Goal: Task Accomplishment & Management: Use online tool/utility

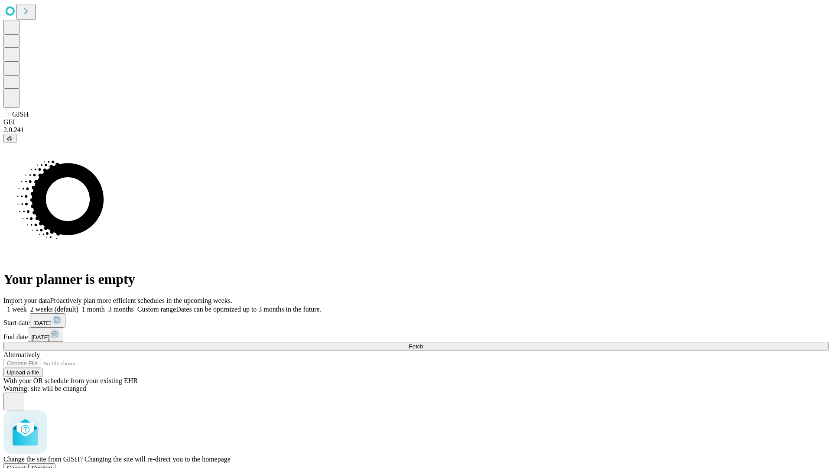
click at [52, 464] on span "Confirm" at bounding box center [42, 467] width 20 height 6
click at [105, 305] on label "1 month" at bounding box center [91, 308] width 26 height 7
click at [423, 343] on span "Fetch" at bounding box center [416, 346] width 14 height 6
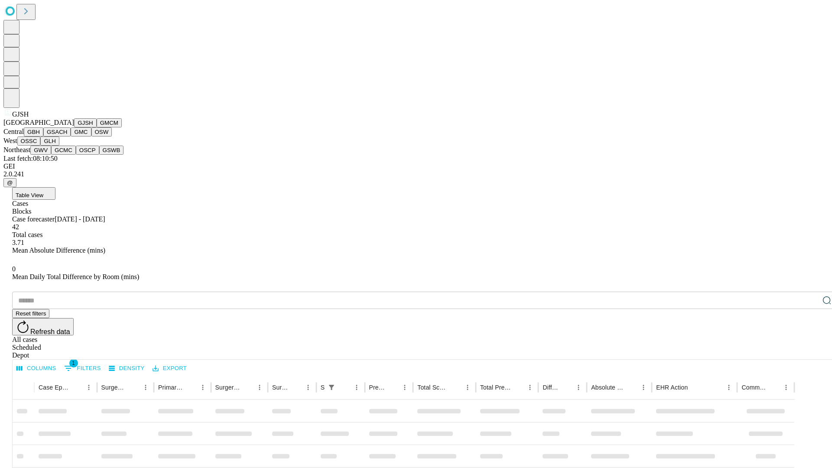
click at [97, 127] on button "GMCM" at bounding box center [109, 122] width 25 height 9
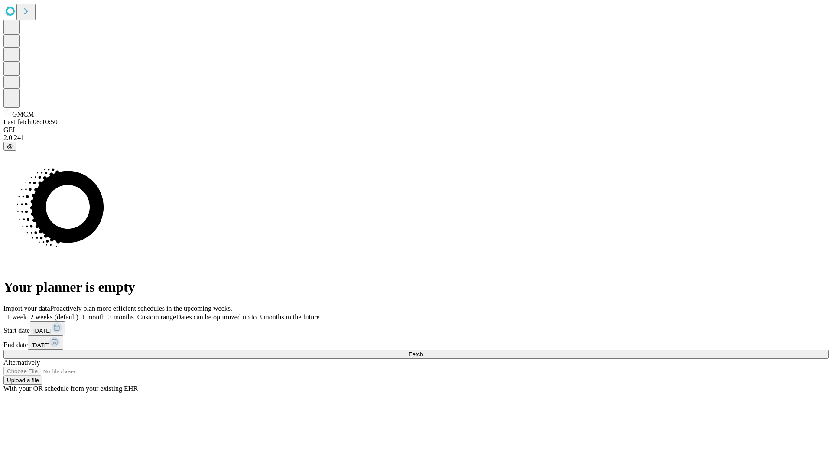
click at [105, 313] on label "1 month" at bounding box center [91, 316] width 26 height 7
click at [423, 351] on span "Fetch" at bounding box center [416, 354] width 14 height 6
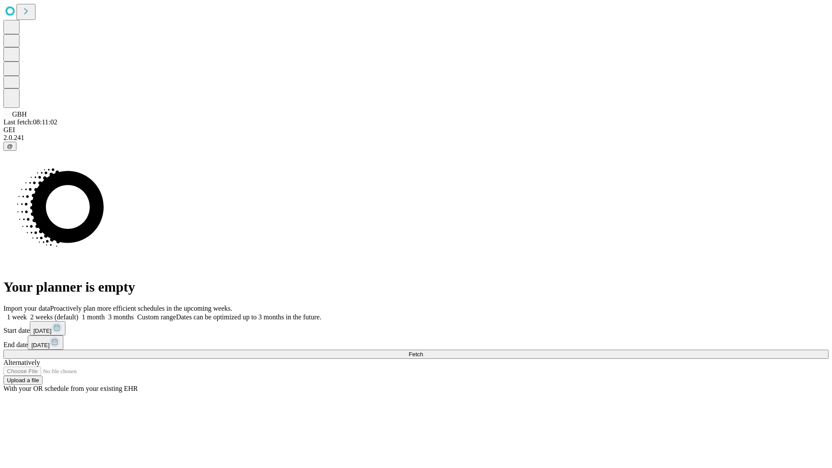
click at [105, 313] on label "1 month" at bounding box center [91, 316] width 26 height 7
click at [423, 351] on span "Fetch" at bounding box center [416, 354] width 14 height 6
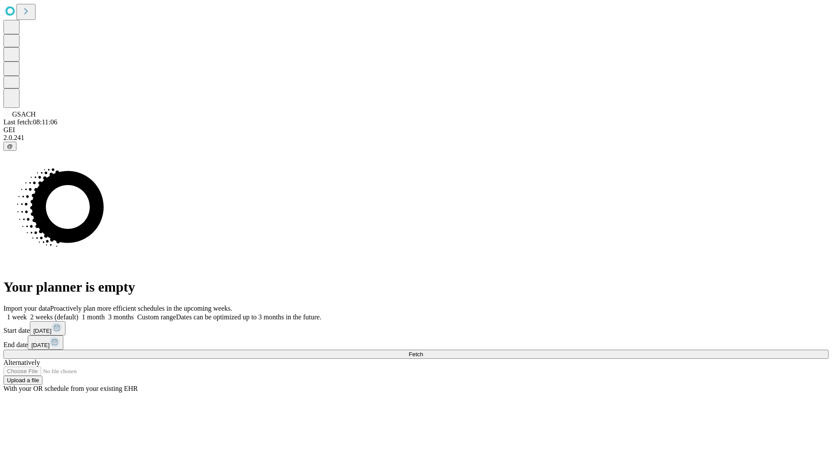
click at [423, 351] on span "Fetch" at bounding box center [416, 354] width 14 height 6
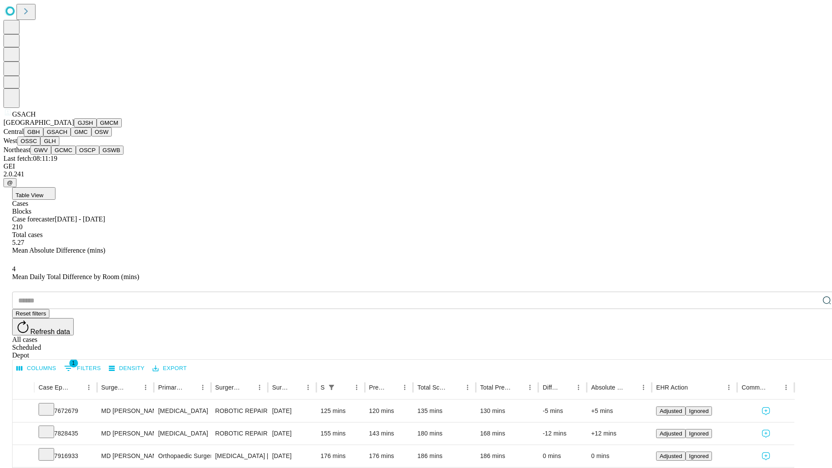
click at [71, 136] on button "GMC" at bounding box center [81, 131] width 20 height 9
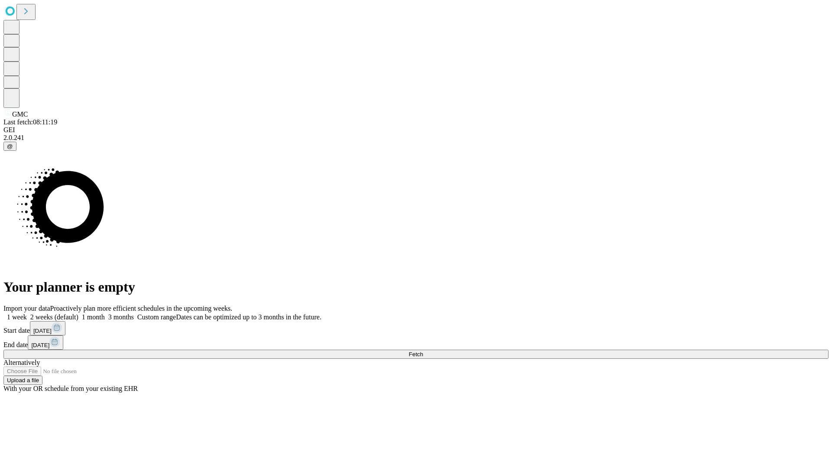
click at [105, 313] on label "1 month" at bounding box center [91, 316] width 26 height 7
click at [423, 351] on span "Fetch" at bounding box center [416, 354] width 14 height 6
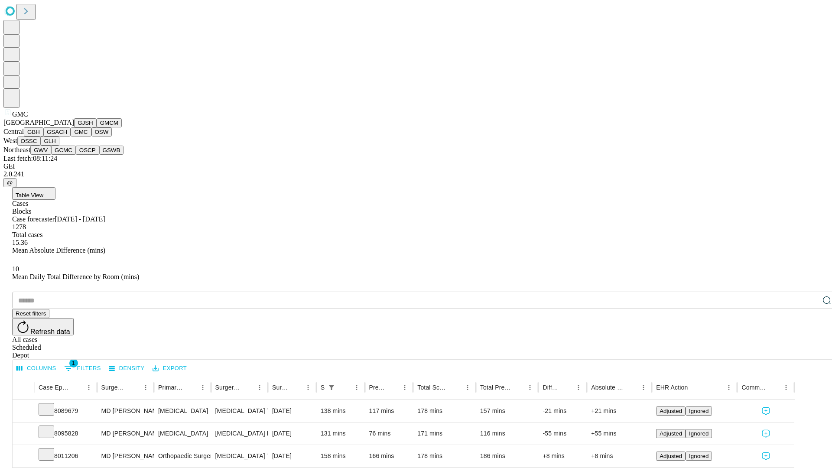
click at [91, 136] on button "OSW" at bounding box center [101, 131] width 21 height 9
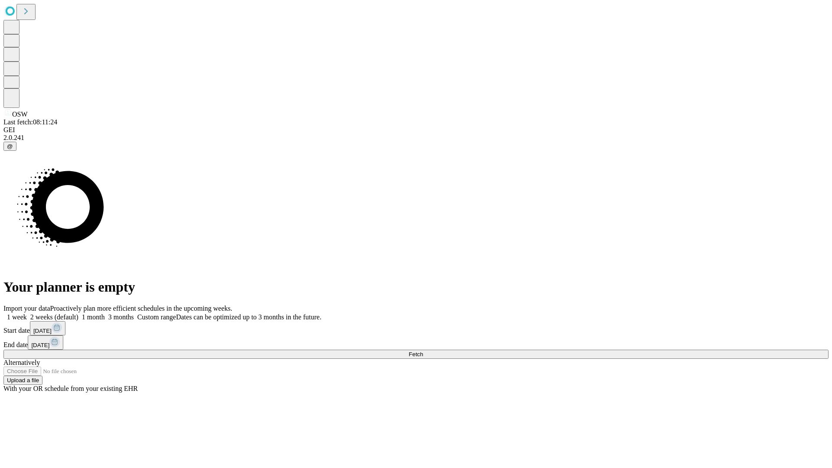
click at [105, 313] on label "1 month" at bounding box center [91, 316] width 26 height 7
click at [423, 351] on span "Fetch" at bounding box center [416, 354] width 14 height 6
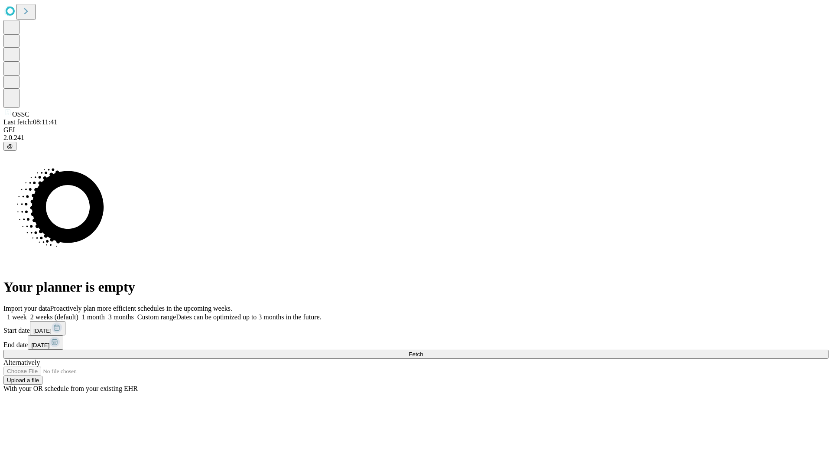
click at [423, 351] on span "Fetch" at bounding box center [416, 354] width 14 height 6
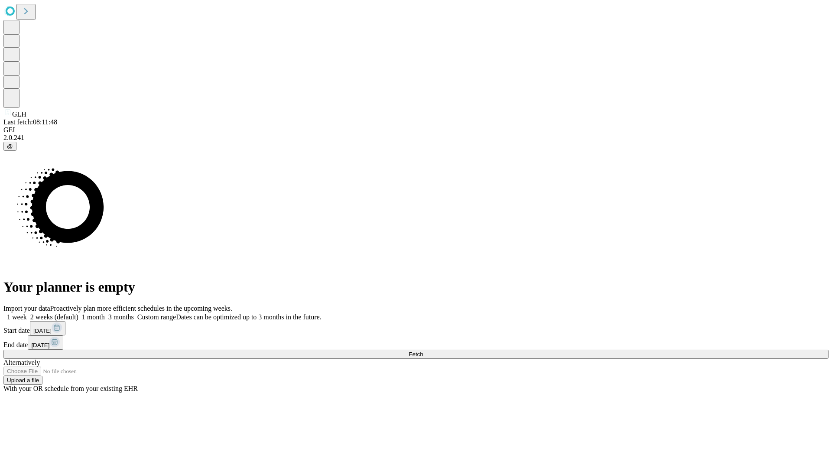
click at [105, 313] on label "1 month" at bounding box center [91, 316] width 26 height 7
click at [423, 351] on span "Fetch" at bounding box center [416, 354] width 14 height 6
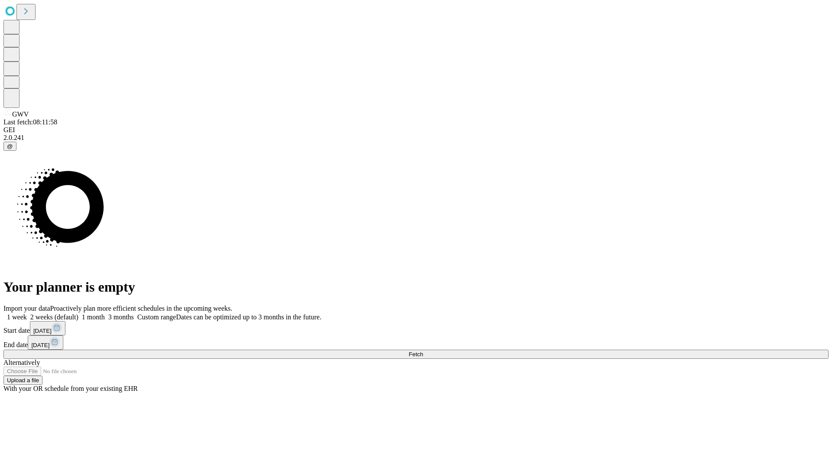
click at [423, 351] on span "Fetch" at bounding box center [416, 354] width 14 height 6
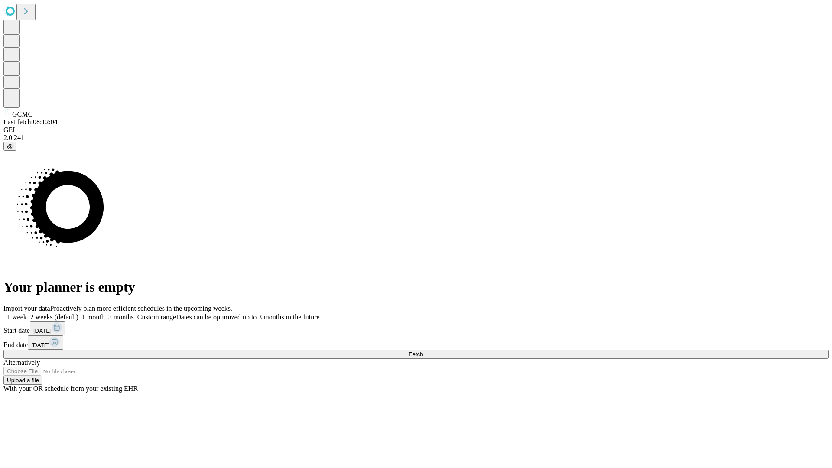
click at [105, 313] on label "1 month" at bounding box center [91, 316] width 26 height 7
click at [423, 351] on span "Fetch" at bounding box center [416, 354] width 14 height 6
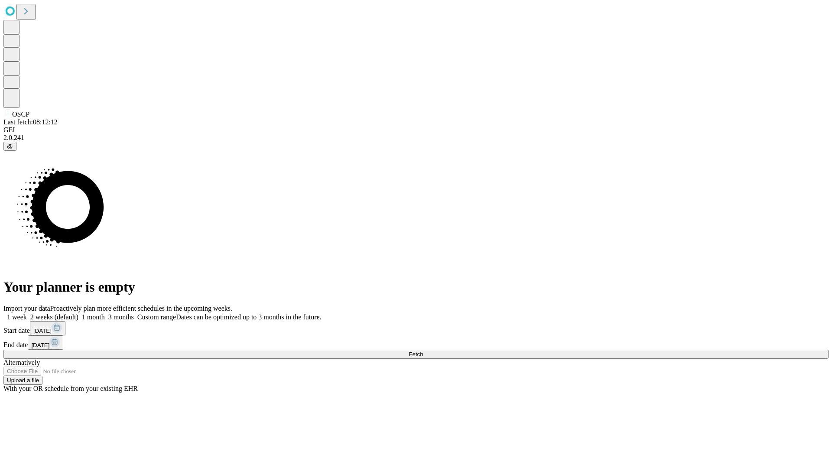
click at [105, 313] on label "1 month" at bounding box center [91, 316] width 26 height 7
click at [423, 351] on span "Fetch" at bounding box center [416, 354] width 14 height 6
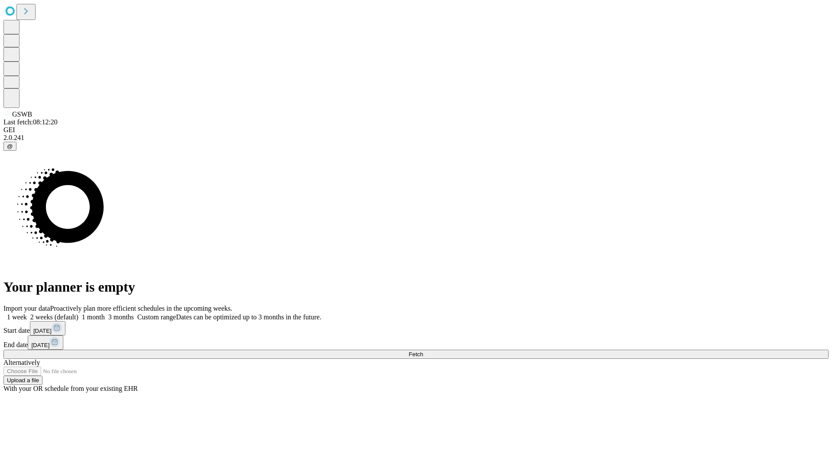
click at [105, 313] on label "1 month" at bounding box center [91, 316] width 26 height 7
click at [423, 351] on span "Fetch" at bounding box center [416, 354] width 14 height 6
